Goal: Information Seeking & Learning: Learn about a topic

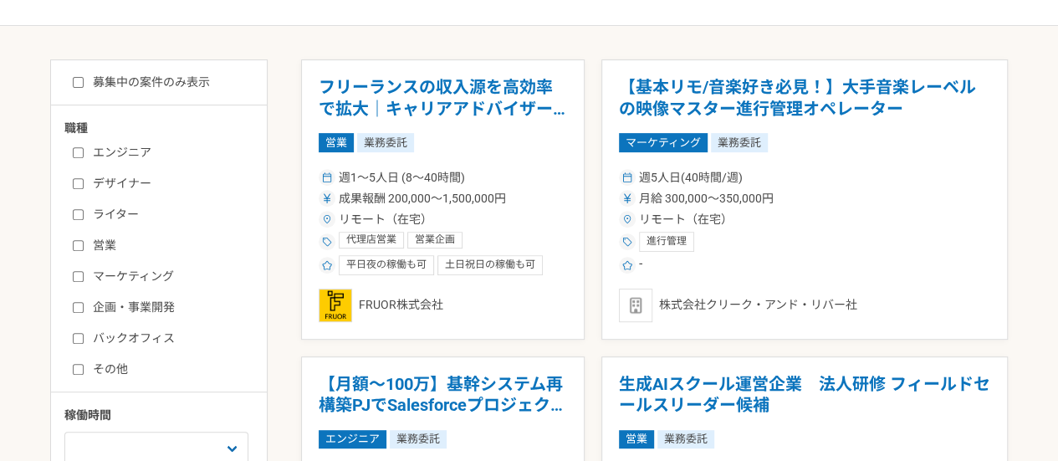
scroll to position [277, 0]
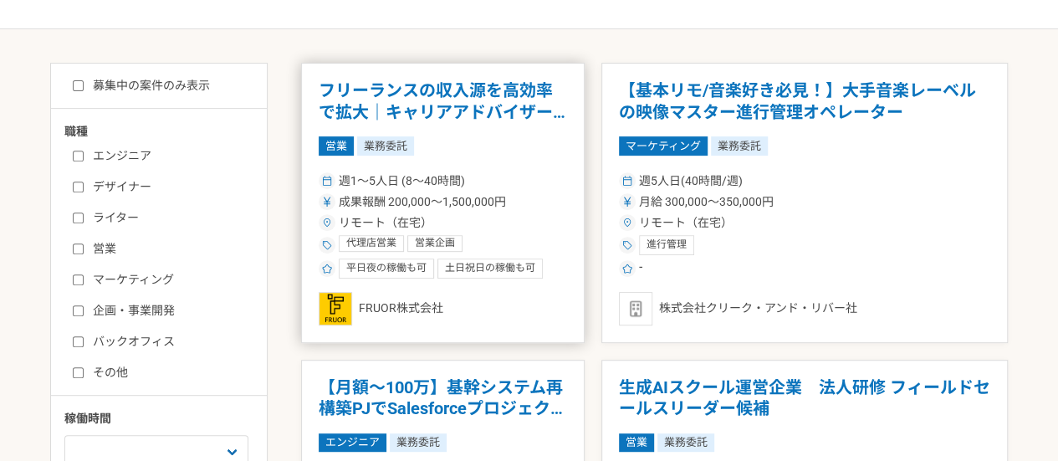
click at [518, 208] on div "成果報酬 200,000〜1,500,000円" at bounding box center [443, 202] width 248 height 18
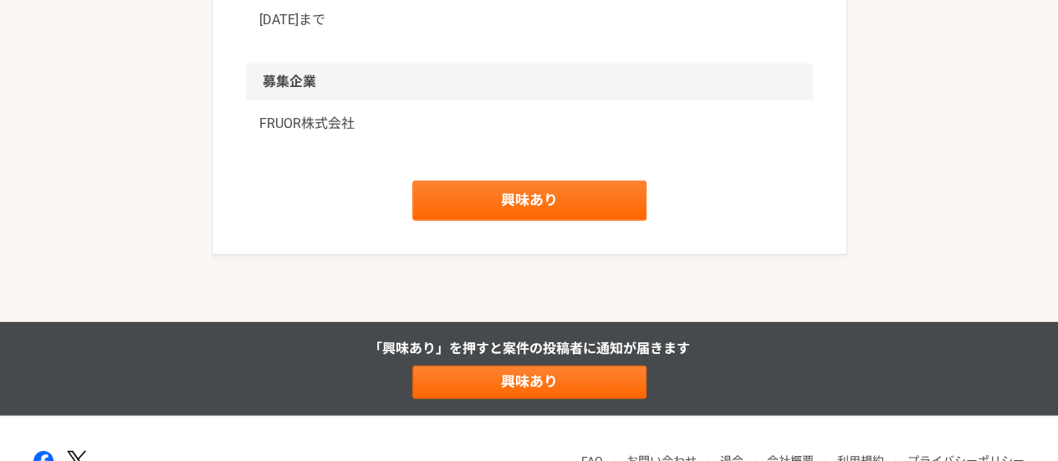
scroll to position [2156, 0]
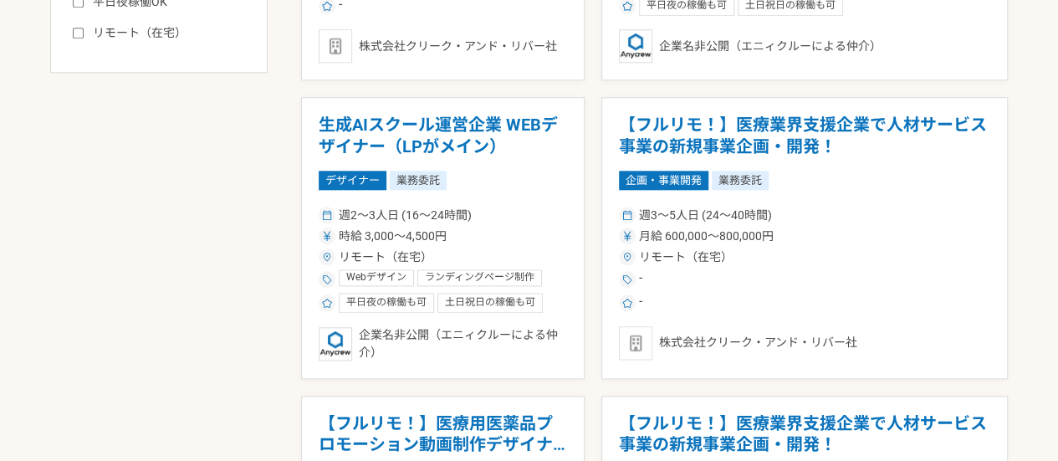
scroll to position [834, 0]
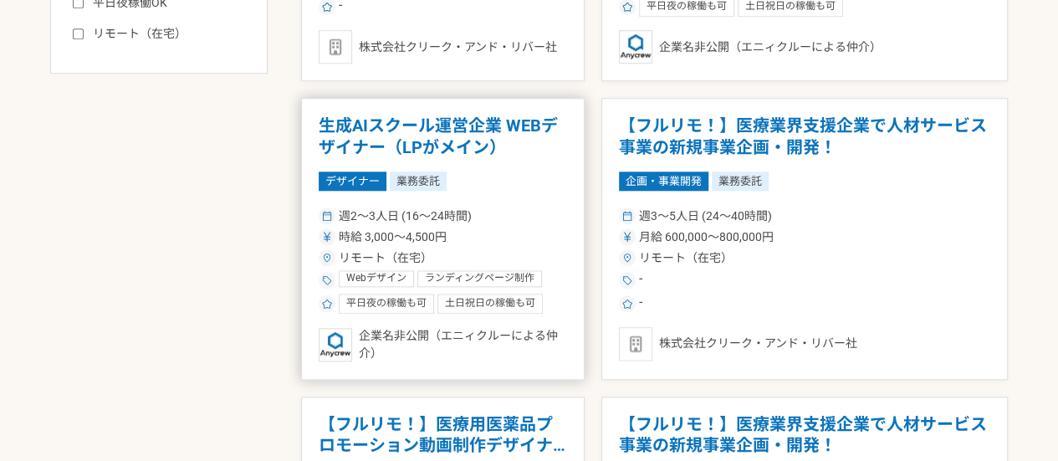
click at [473, 293] on div "土日祝日の稼働も可" at bounding box center [489, 303] width 105 height 20
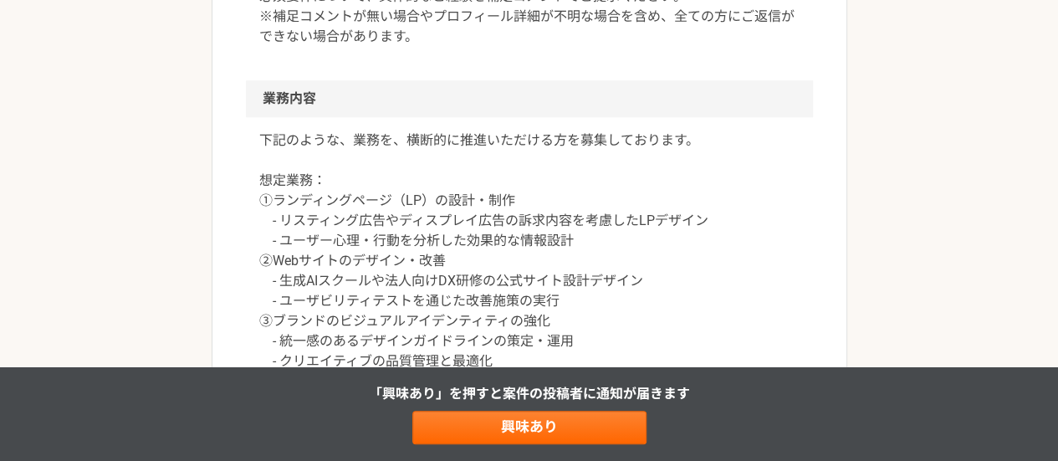
scroll to position [713, 0]
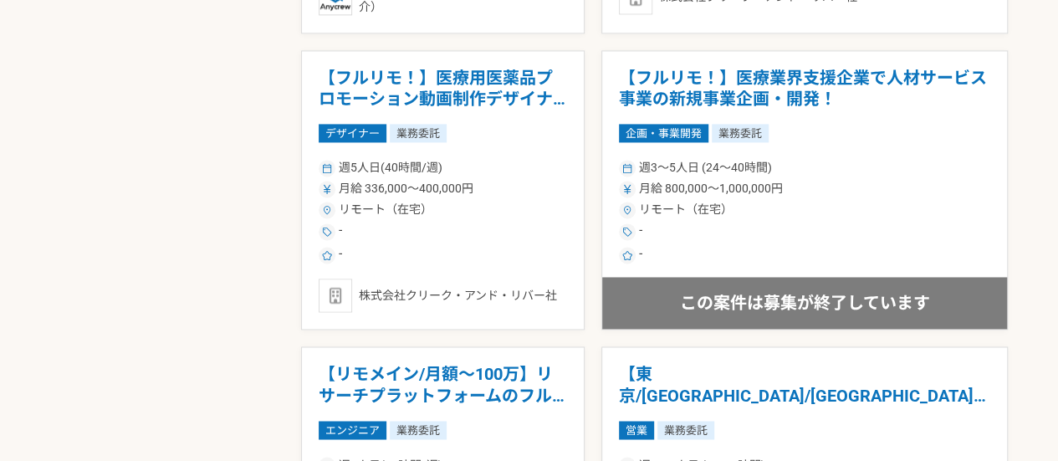
scroll to position [1153, 0]
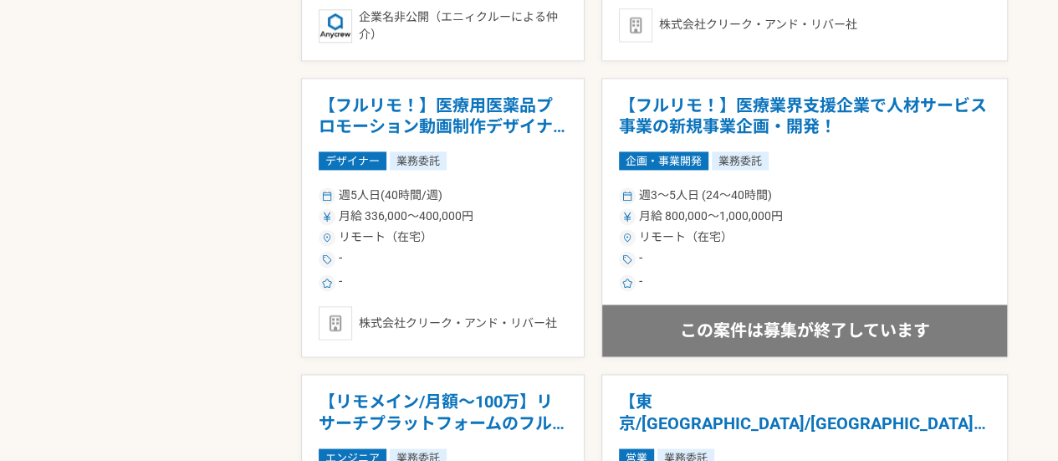
drag, startPoint x: 361, startPoint y: 120, endPoint x: 273, endPoint y: 81, distance: 96.6
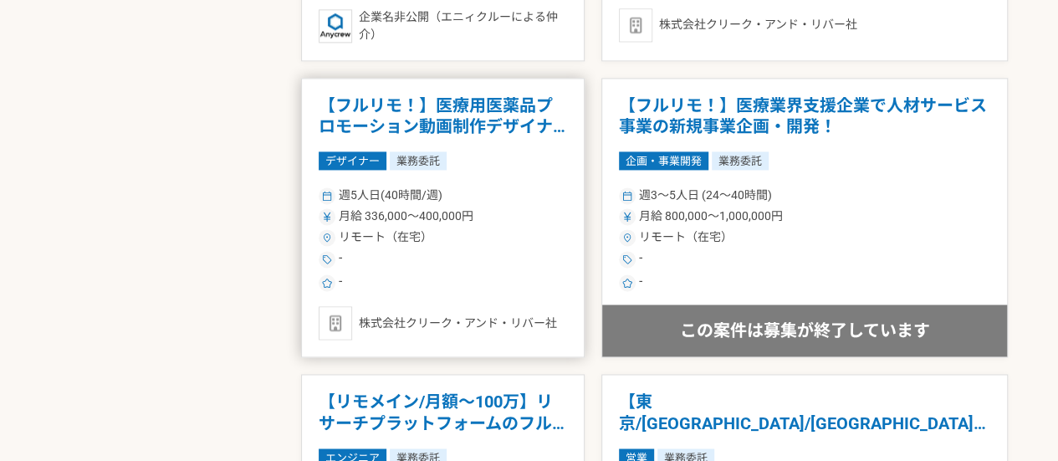
click at [380, 117] on h1 "【フルリモ！】医療用医薬品プロモーション動画制作デザイナー！" at bounding box center [443, 116] width 248 height 43
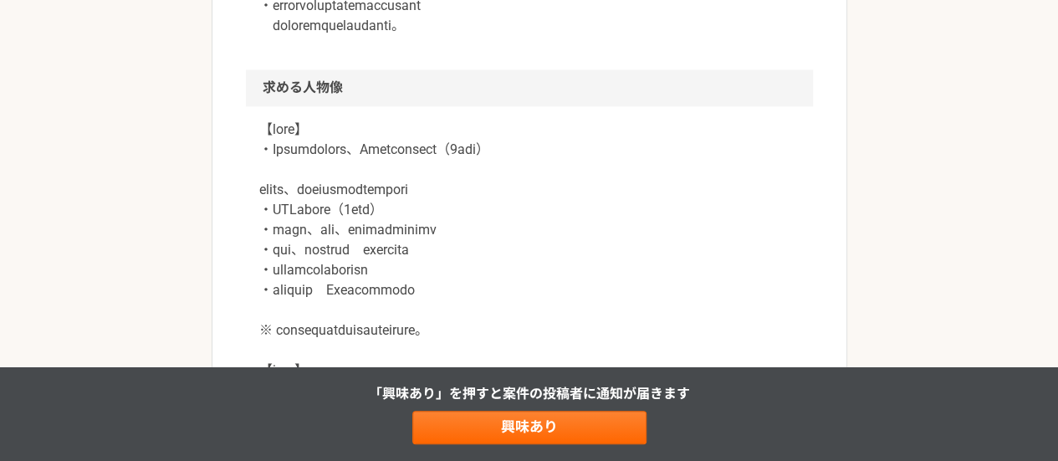
scroll to position [1153, 0]
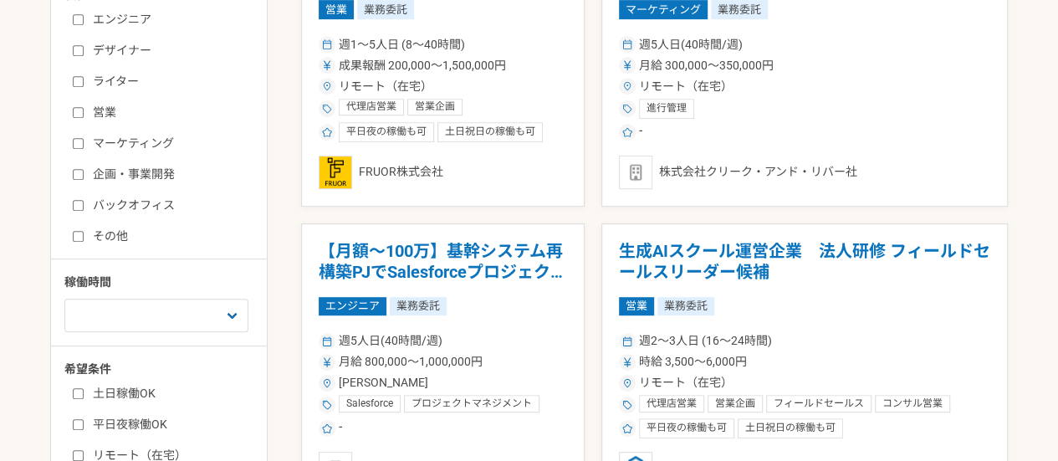
scroll to position [414, 0]
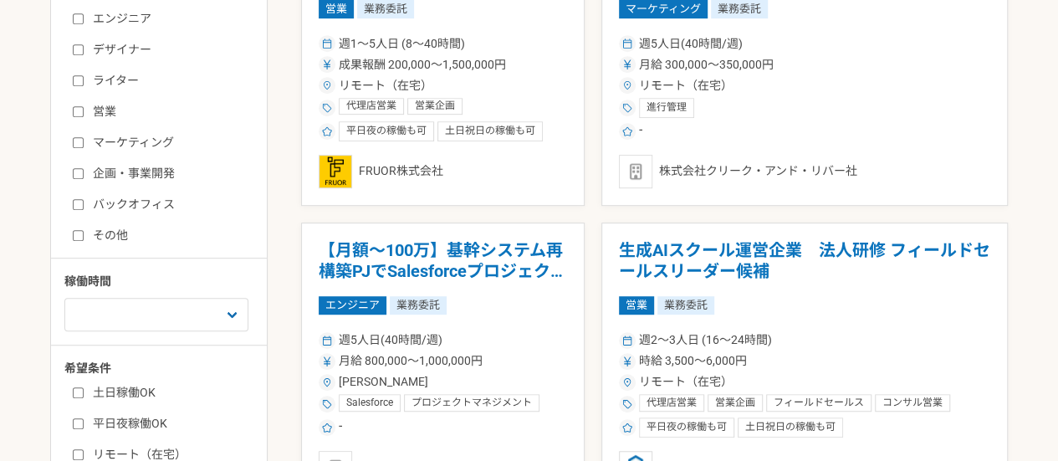
click at [77, 59] on div "エンジニア デザイナー ライター 営業 マーケティング 企画・事業開発 バックオフィス その他" at bounding box center [164, 124] width 201 height 239
click at [77, 56] on label "デザイナー" at bounding box center [169, 50] width 192 height 18
click at [77, 55] on input "デザイナー" at bounding box center [78, 49] width 11 height 11
checkbox input "true"
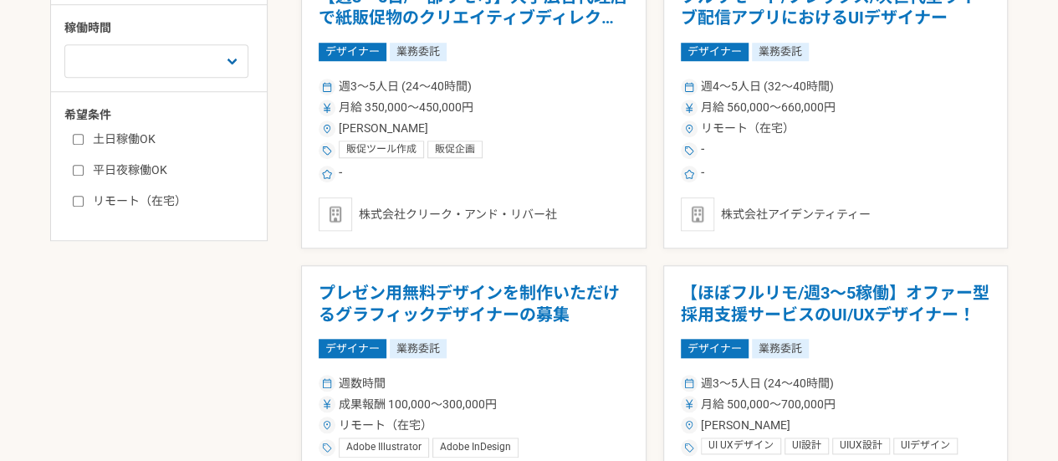
scroll to position [668, 0]
click at [140, 191] on label "リモート（在宅）" at bounding box center [169, 200] width 192 height 18
click at [84, 195] on input "リモート（在宅）" at bounding box center [78, 200] width 11 height 11
checkbox input "true"
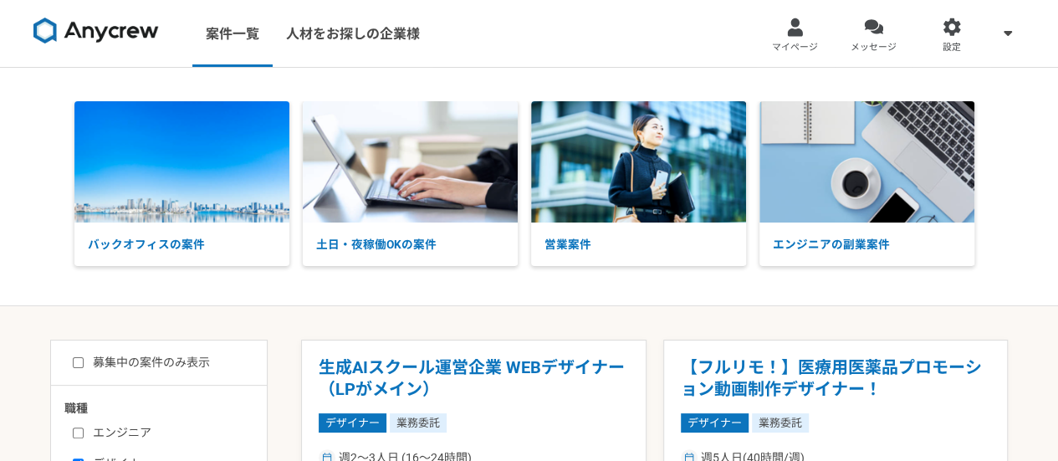
scroll to position [166, 0]
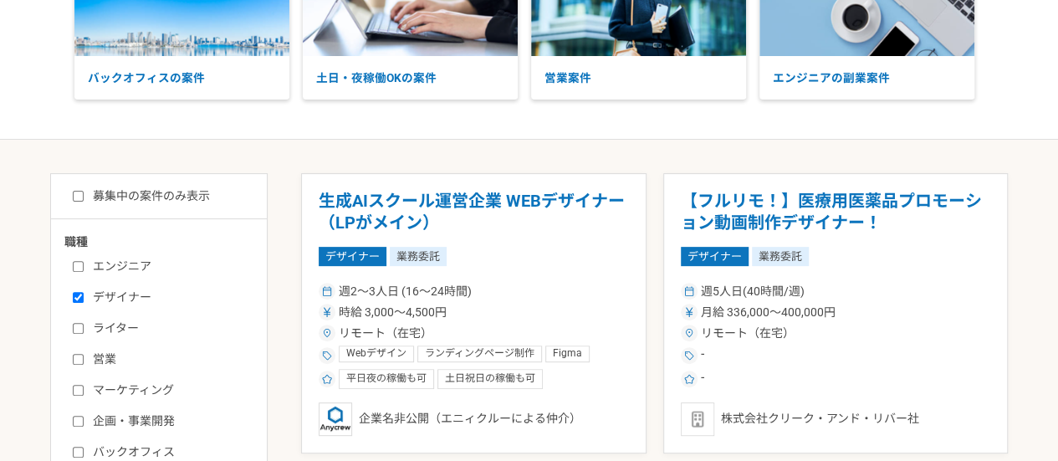
click at [263, 228] on div "募集中の案件のみ表示 職種 エンジニア デザイナー ライター 営業 マーケティング 企画・事業開発 バックオフィス その他 稼働時間 週1人日（8時間）以下 …" at bounding box center [158, 457] width 217 height 569
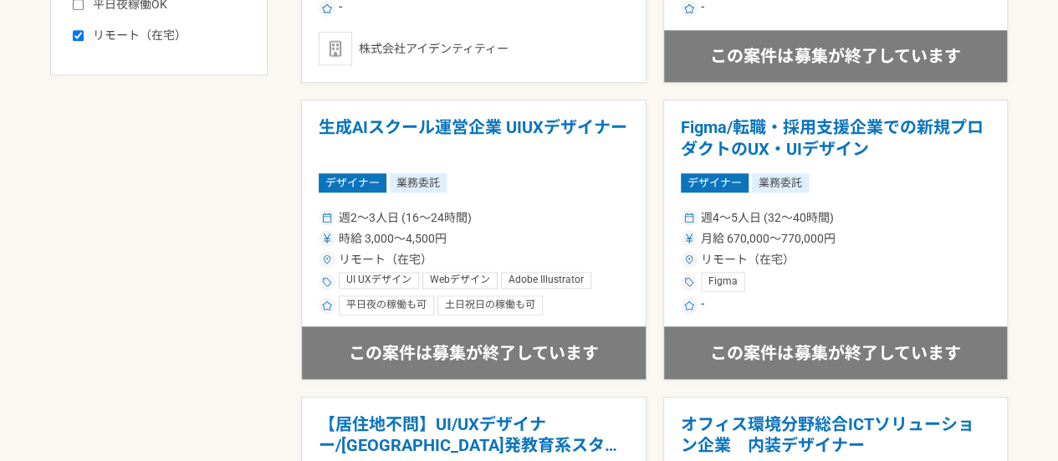
scroll to position [1102, 0]
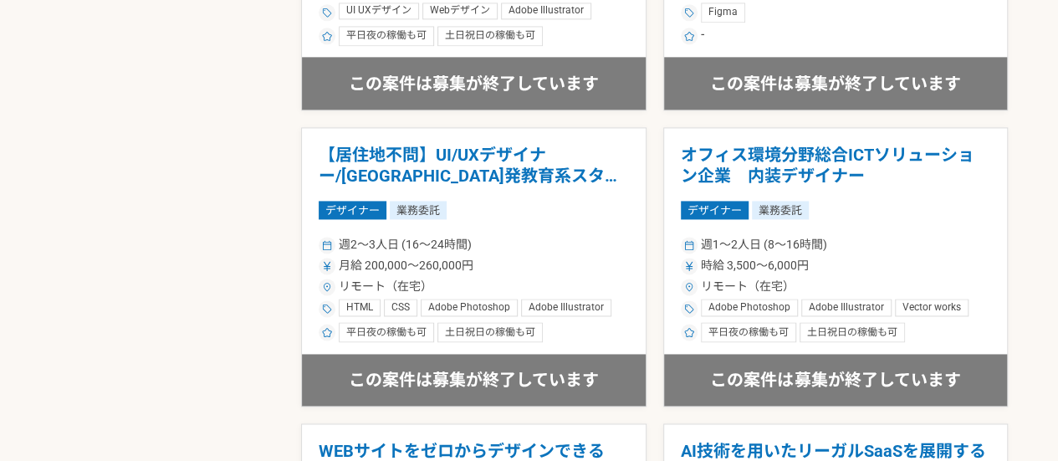
drag, startPoint x: 348, startPoint y: 168, endPoint x: 249, endPoint y: 186, distance: 100.4
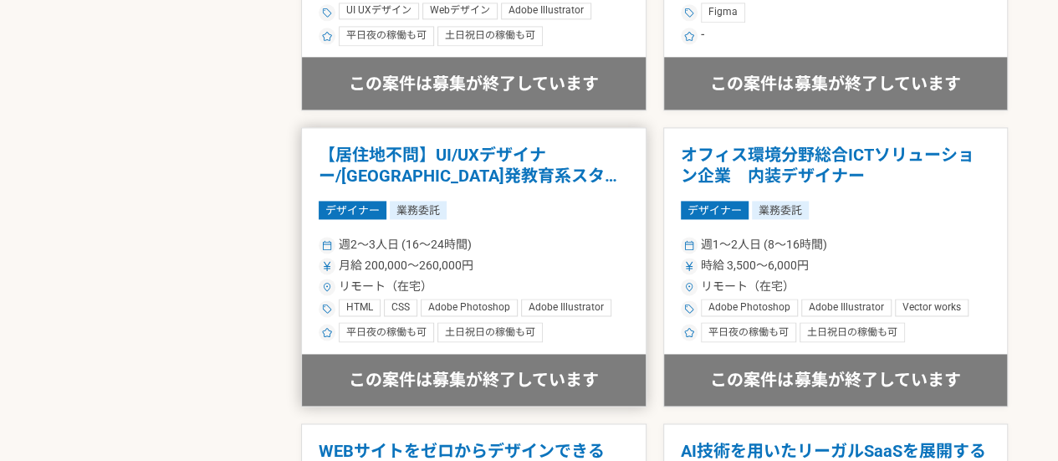
click at [337, 174] on h1 "【居住地不問】UI/UXデザイナー/[GEOGRAPHIC_DATA]発教育系スタートアップ" at bounding box center [474, 166] width 310 height 43
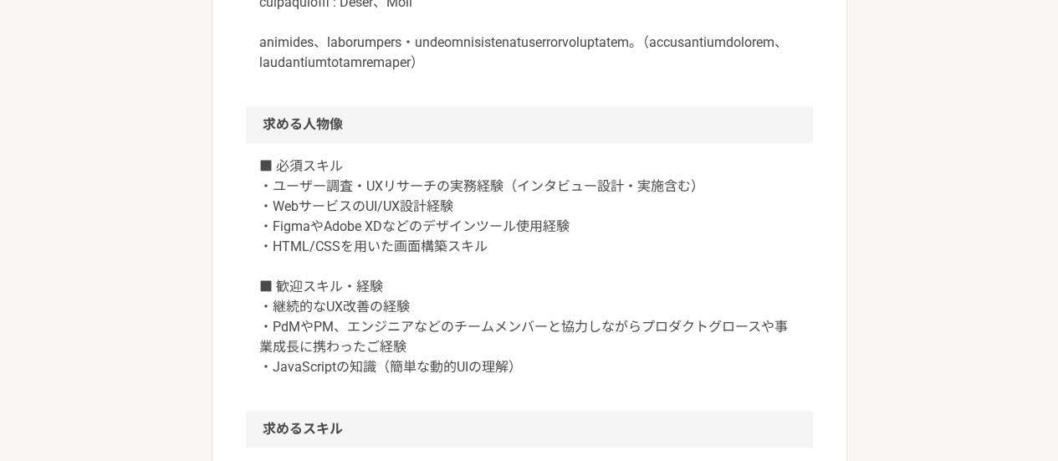
scroll to position [1082, 0]
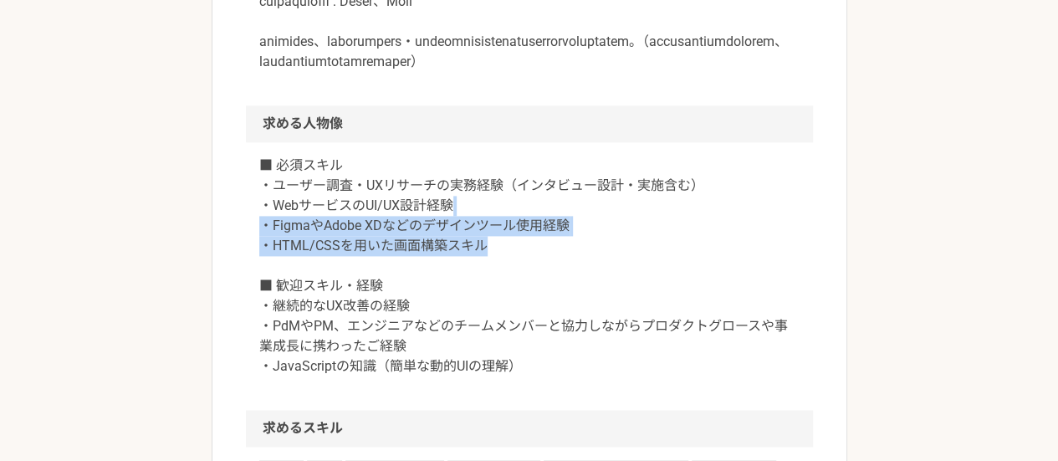
drag, startPoint x: 500, startPoint y: 282, endPoint x: 468, endPoint y: 250, distance: 44.9
click at [468, 251] on p "■ 必須スキル ・ユーザー調査・UXリサーチの実務経験（インタビュー設計・実施含む） ・WebサービスのUI/UX設計経験 ・FigmaやAdobe XDなど…" at bounding box center [529, 266] width 540 height 221
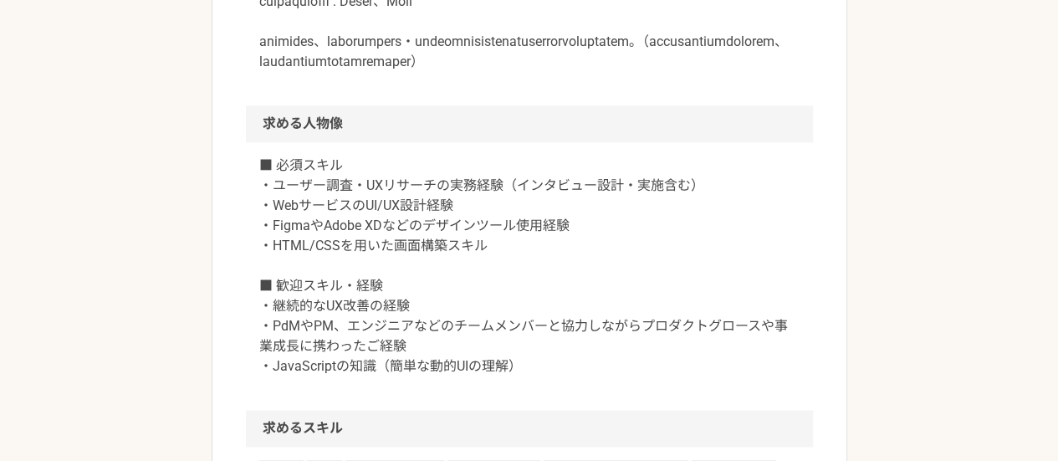
click at [400, 240] on p "■ 必須スキル ・ユーザー調査・UXリサーチの実務経験（インタビュー設計・実施含む） ・WebサービスのUI/UX設計経験 ・FigmaやAdobe XDなど…" at bounding box center [529, 266] width 540 height 221
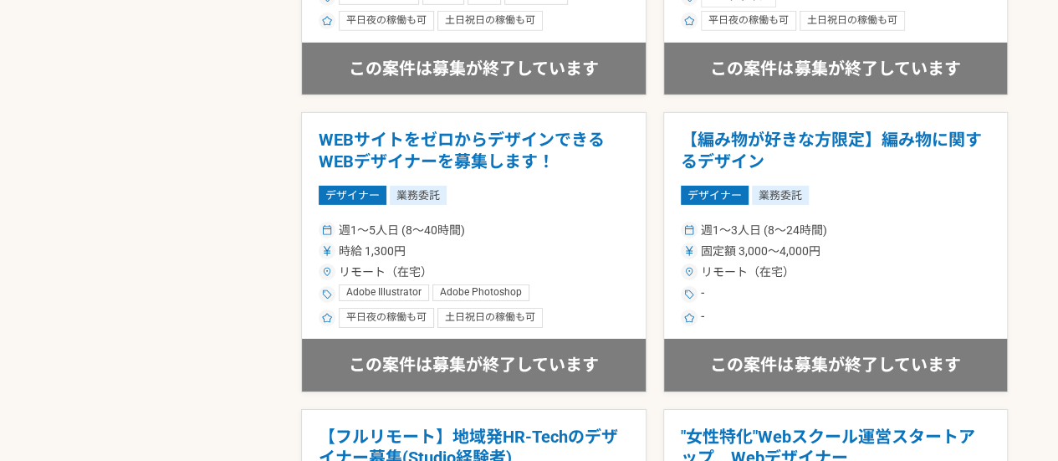
scroll to position [2600, 0]
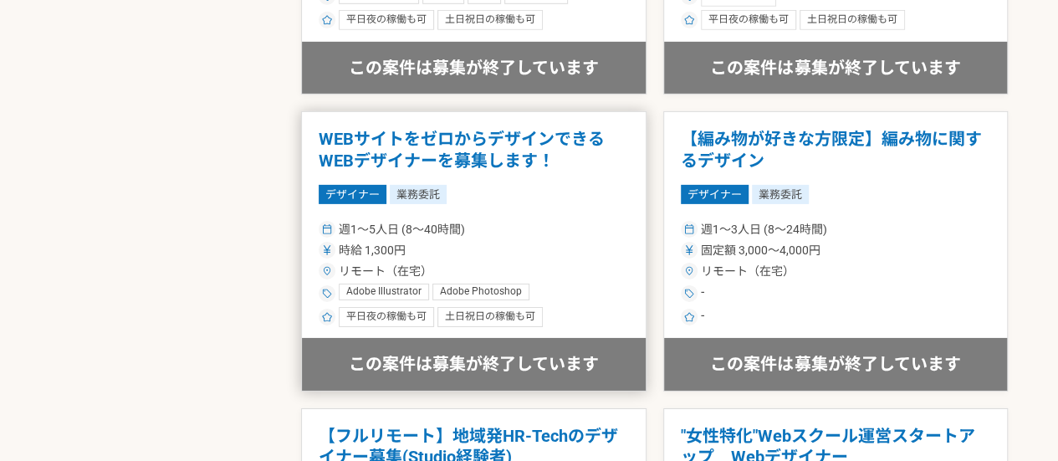
click at [351, 141] on h1 "WEBサイトをゼロからデザインできるWEBデザイナーを募集します！" at bounding box center [474, 150] width 310 height 43
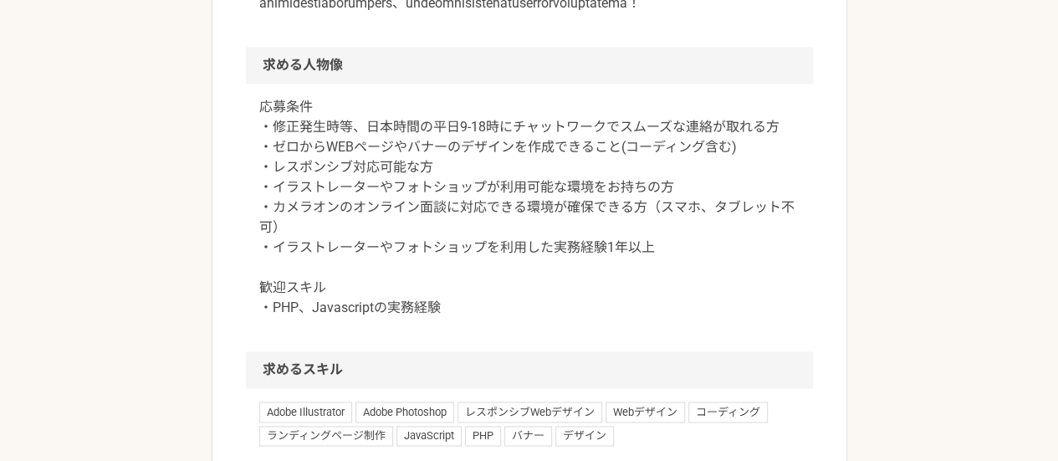
scroll to position [1041, 0]
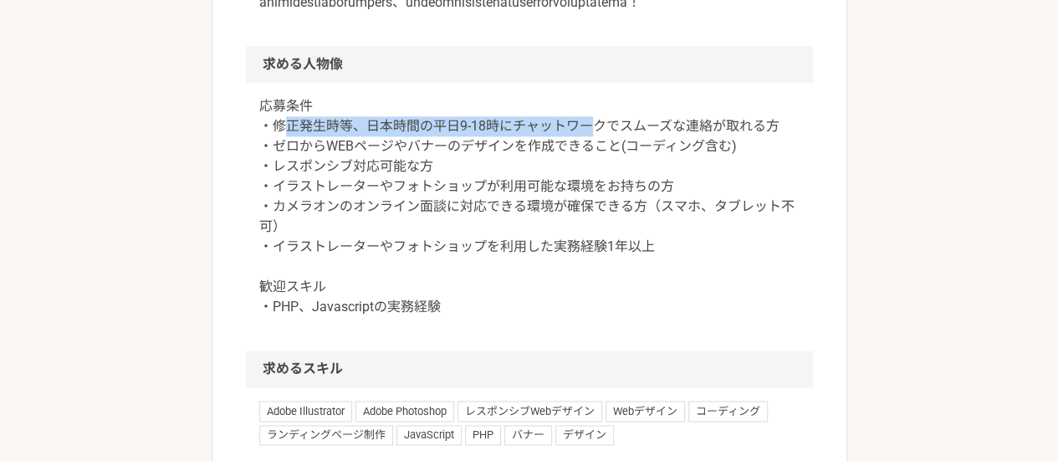
drag, startPoint x: 278, startPoint y: 223, endPoint x: 592, endPoint y: 225, distance: 313.5
click at [592, 225] on p "応募条件 ・修正発生時等、日本時間の平日9-18時にチャットワークでスムーズな連絡が取れる方 ・ゼロからWEBページやバナーのデザインを作成できること(コーデ…" at bounding box center [529, 206] width 540 height 221
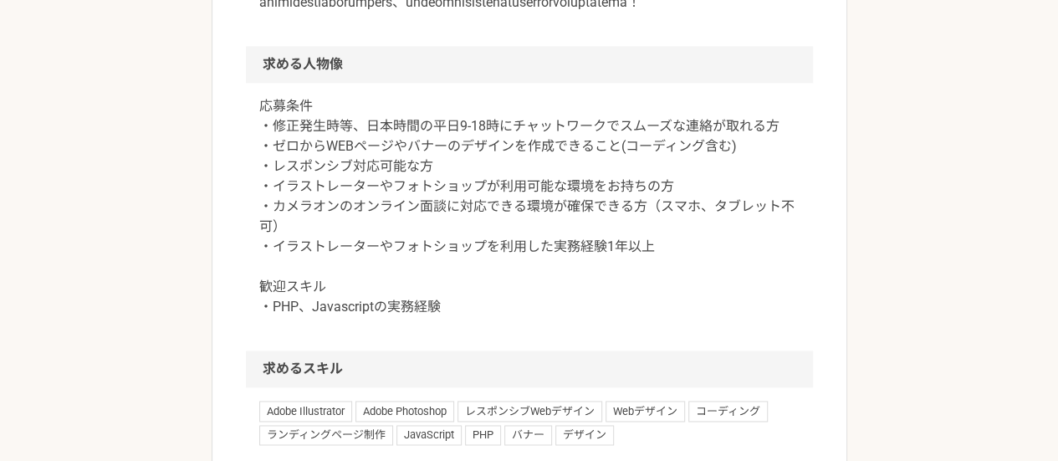
click at [458, 257] on p "応募条件 ・修正発生時等、日本時間の平日9-18時にチャットワークでスムーズな連絡が取れる方 ・ゼロからWEBページやバナーのデザインを作成できること(コーデ…" at bounding box center [529, 206] width 540 height 221
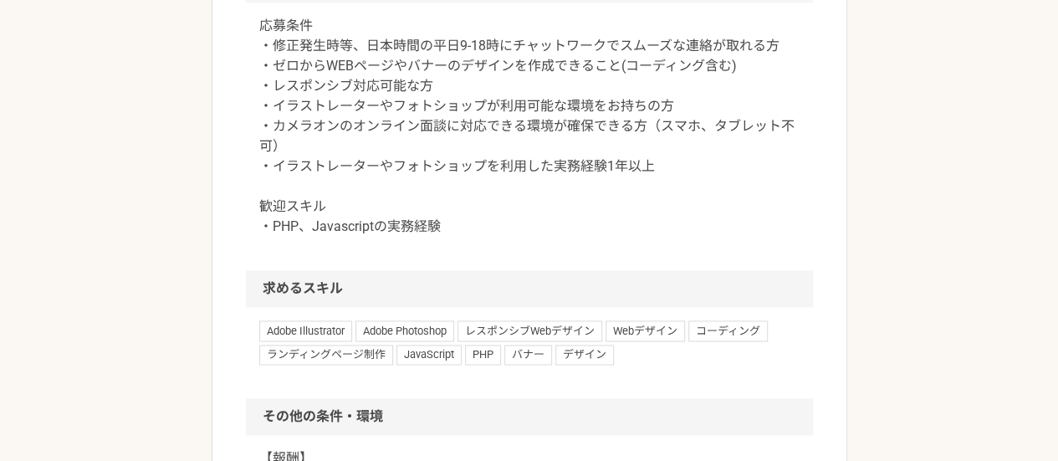
scroll to position [1233, 0]
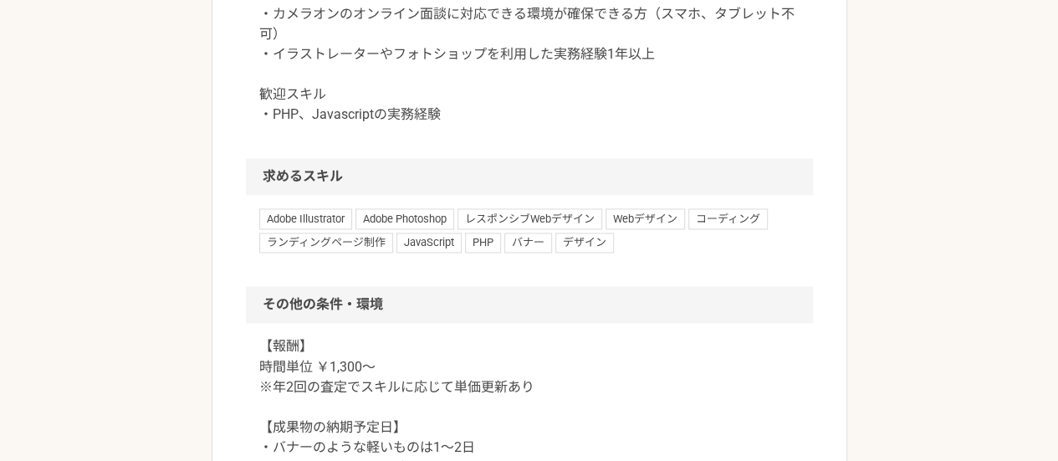
click at [482, 195] on h2 "求めるスキル" at bounding box center [529, 176] width 567 height 37
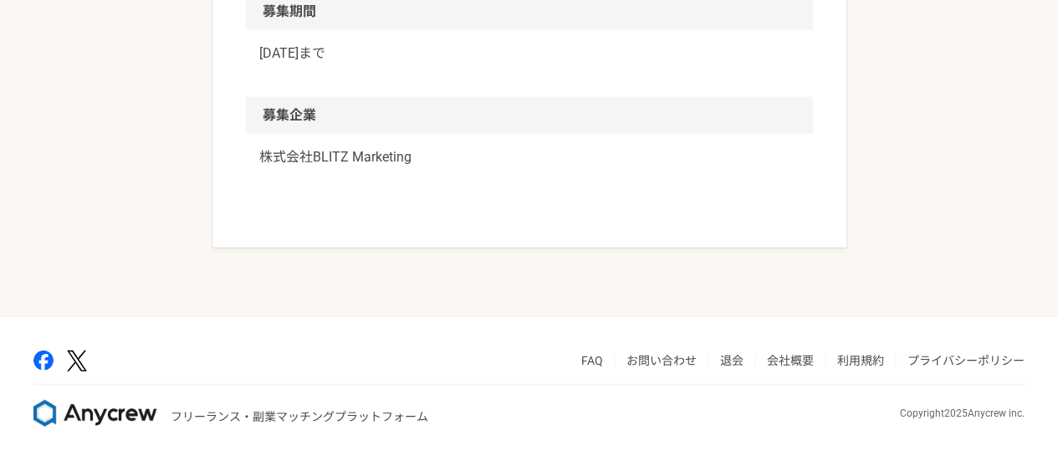
scroll to position [2088, 0]
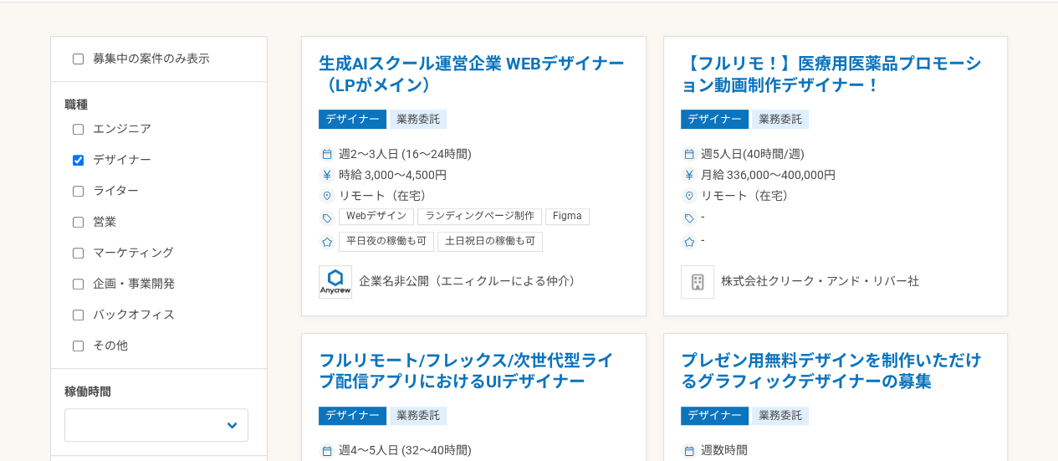
scroll to position [303, 0]
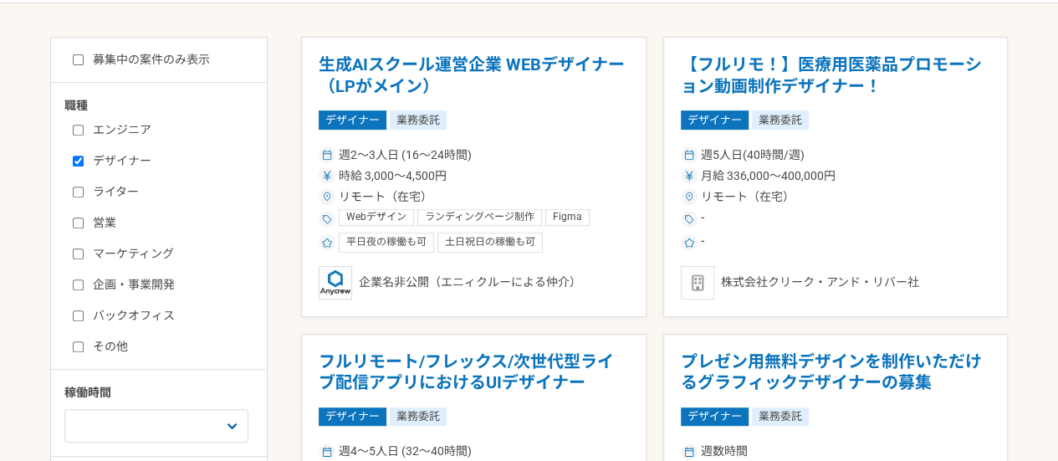
click at [77, 59] on input "募集中の案件のみ表示" at bounding box center [78, 59] width 11 height 11
checkbox input "true"
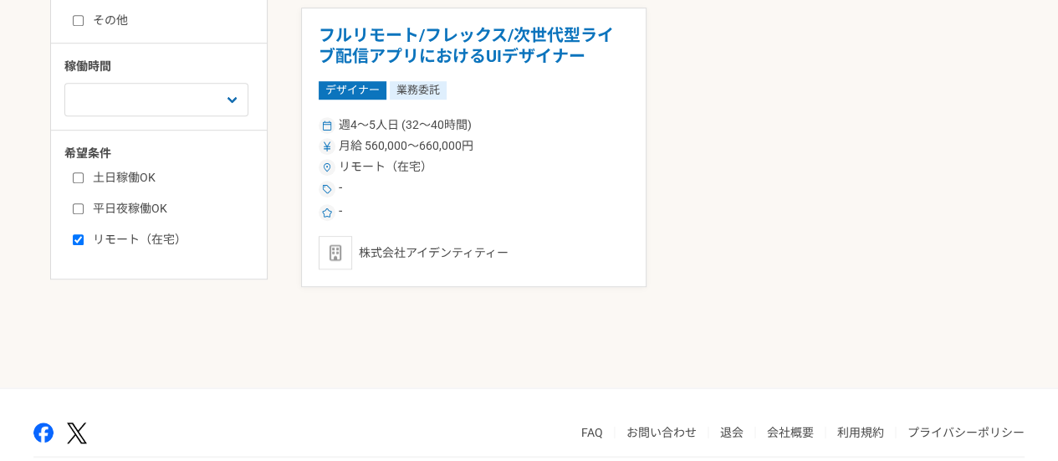
scroll to position [630, 0]
click at [111, 238] on label "リモート（在宅）" at bounding box center [169, 239] width 192 height 18
click at [84, 238] on input "リモート（在宅）" at bounding box center [78, 238] width 11 height 11
checkbox input "false"
